Goal: Task Accomplishment & Management: Manage account settings

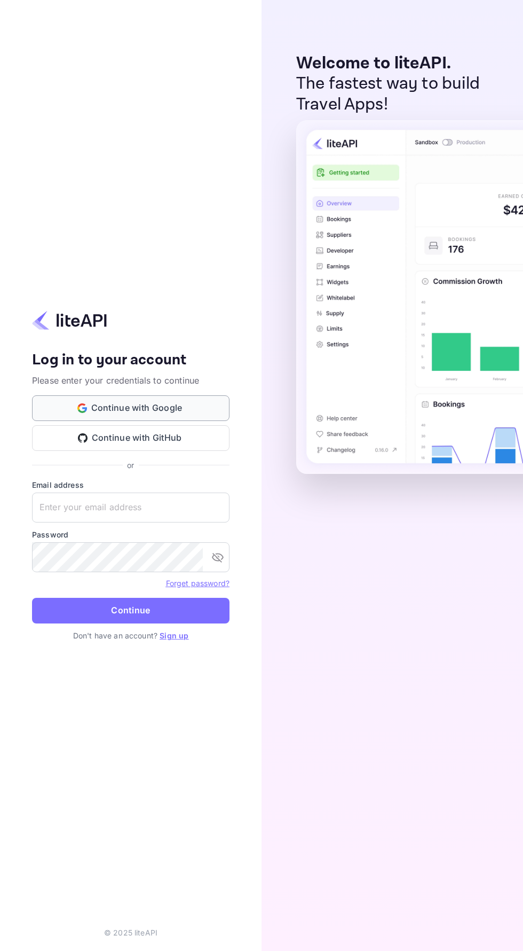
click at [170, 421] on button "Continue with Google" at bounding box center [131, 408] width 198 height 26
click at [157, 522] on input "text" at bounding box center [131, 507] width 198 height 30
type input "[EMAIL_ADDRESS][DOMAIN_NAME]"
click at [32, 598] on button "Continue" at bounding box center [131, 611] width 198 height 26
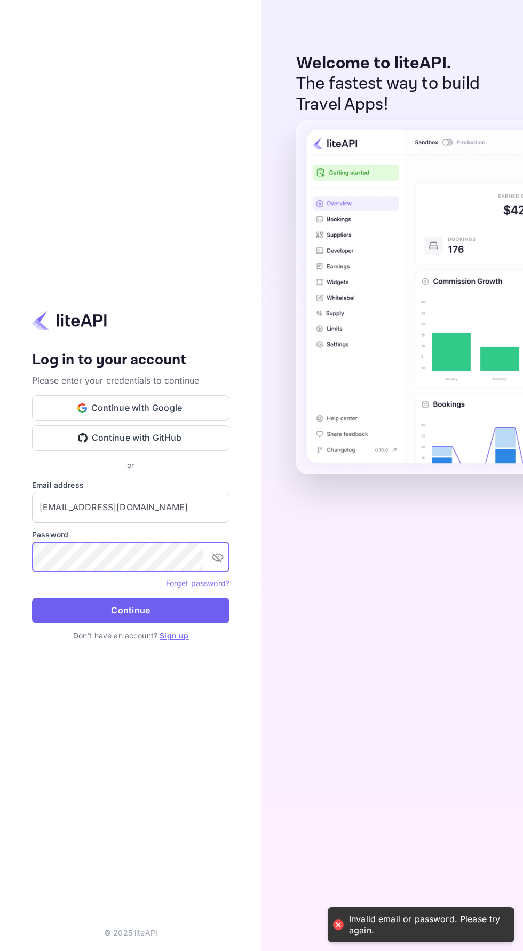
click at [189, 623] on button "Continue" at bounding box center [131, 611] width 198 height 26
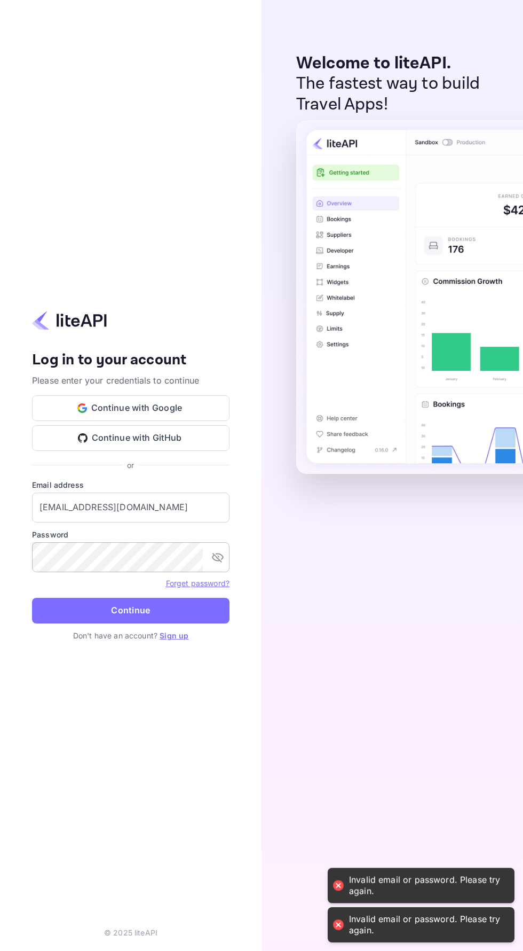
click at [222, 563] on icon "toggle password visibility" at bounding box center [218, 557] width 13 height 13
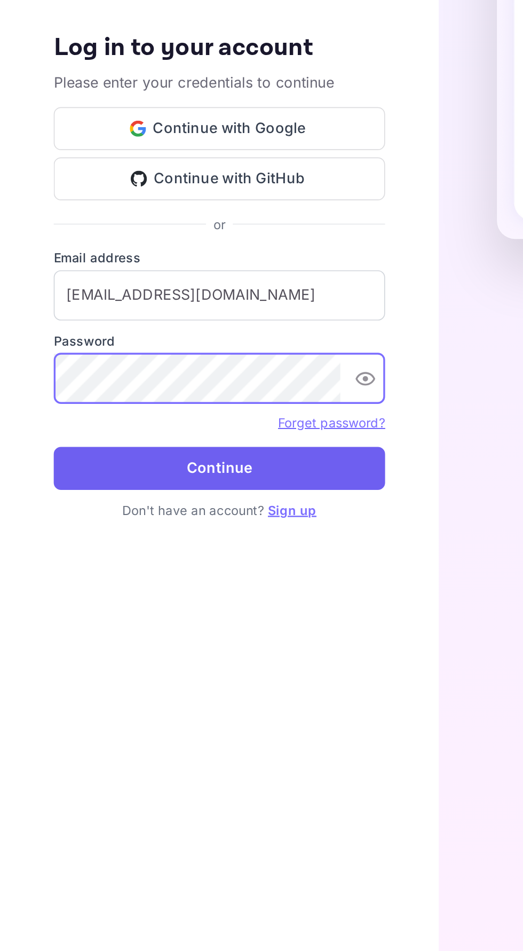
click at [206, 623] on button "Continue" at bounding box center [131, 611] width 198 height 26
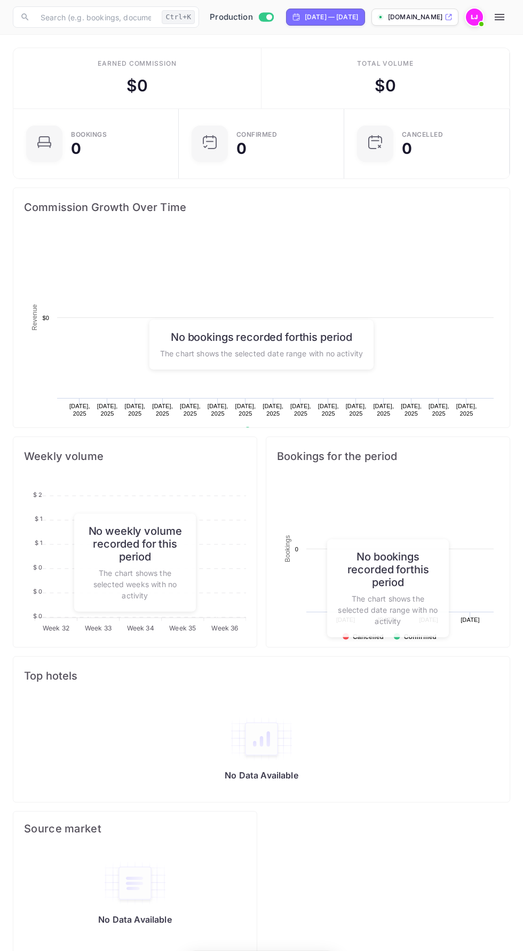
scroll to position [174, 244]
click at [429, 21] on p "[DOMAIN_NAME]" at bounding box center [415, 17] width 54 height 10
